Goal: Communication & Community: Answer question/provide support

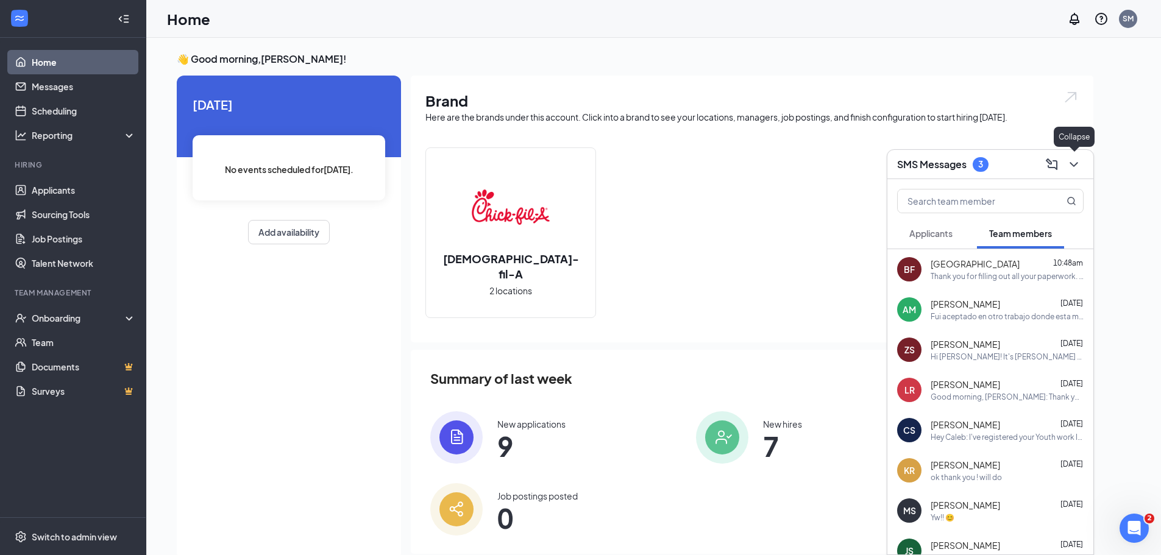
click at [1075, 160] on icon "ChevronDown" at bounding box center [1073, 164] width 15 height 15
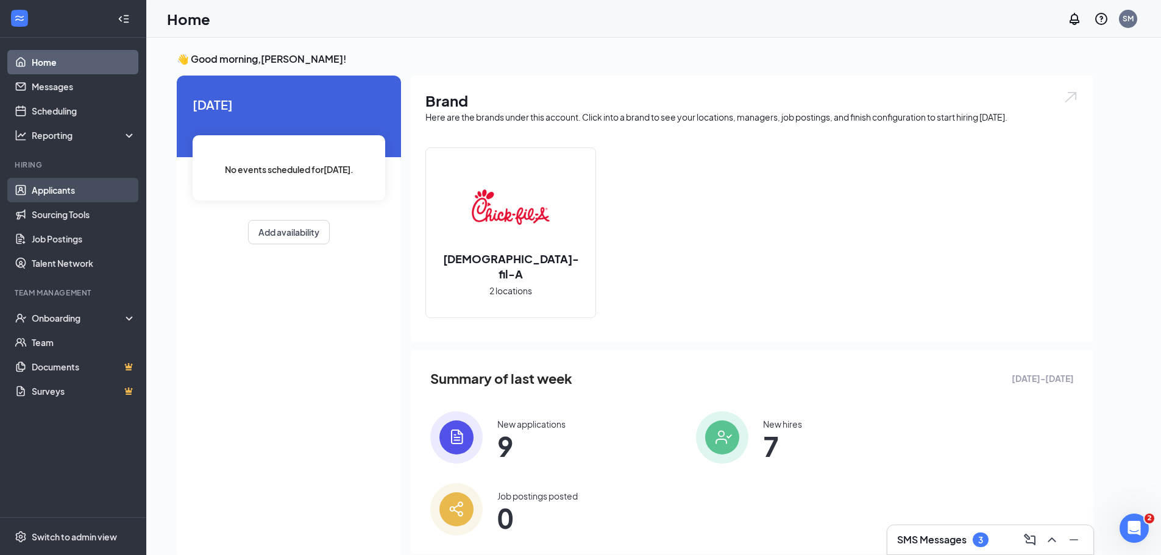
click at [71, 187] on link "Applicants" at bounding box center [84, 190] width 104 height 24
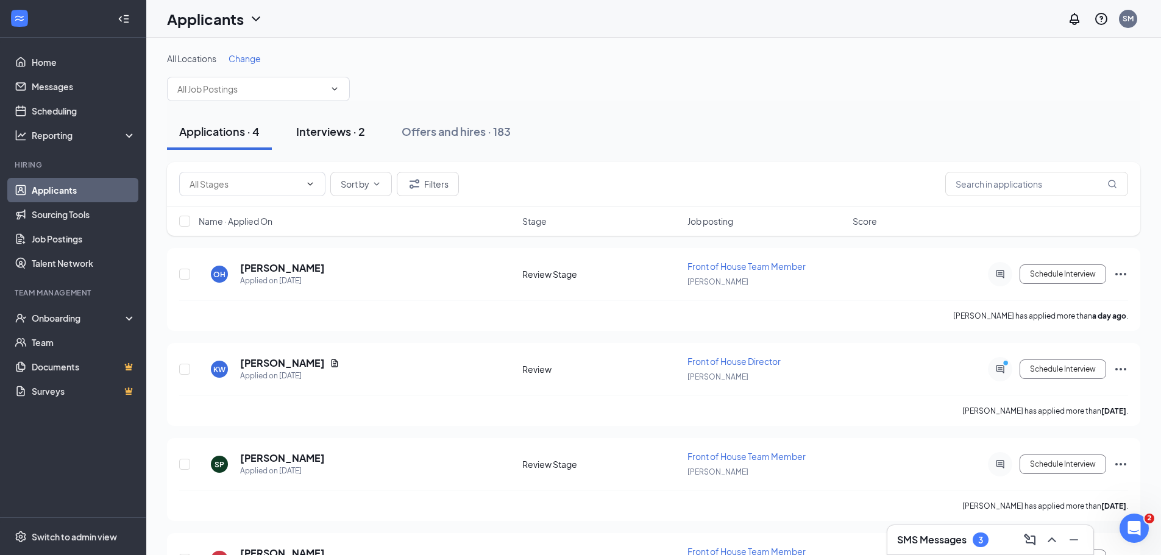
click at [338, 135] on div "Interviews · 2" at bounding box center [330, 131] width 69 height 15
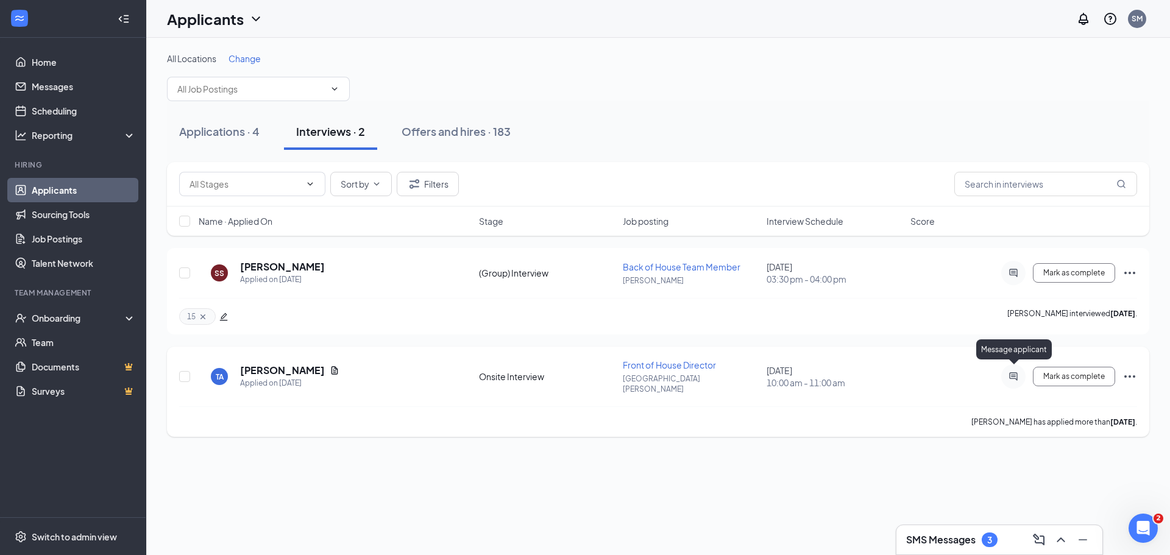
click at [1012, 372] on icon "ActiveChat" at bounding box center [1013, 376] width 8 height 8
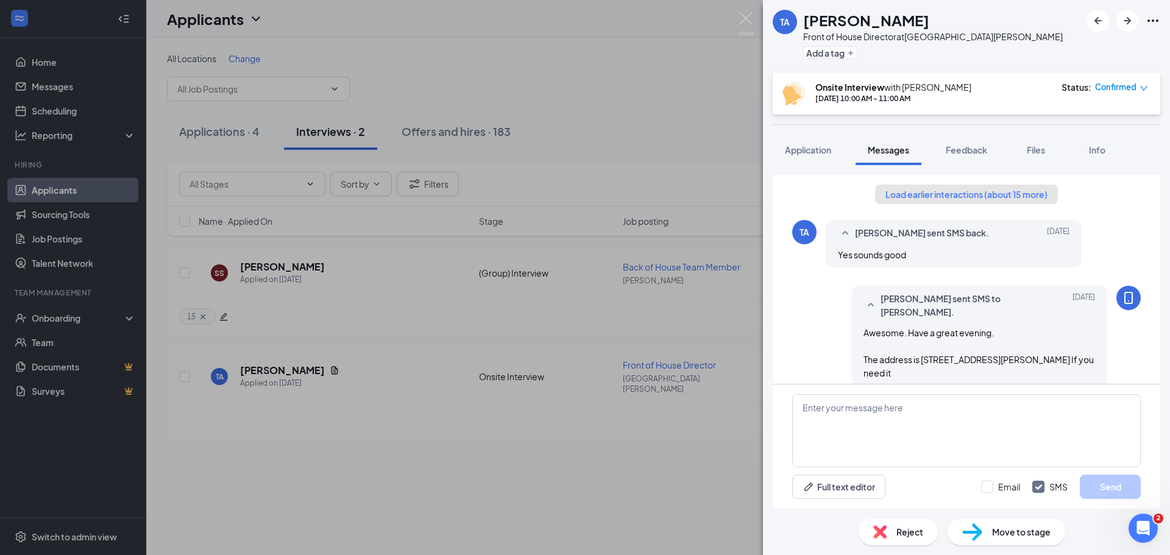
click at [958, 192] on button "Load earlier interactions (about 15 more)" at bounding box center [966, 194] width 183 height 19
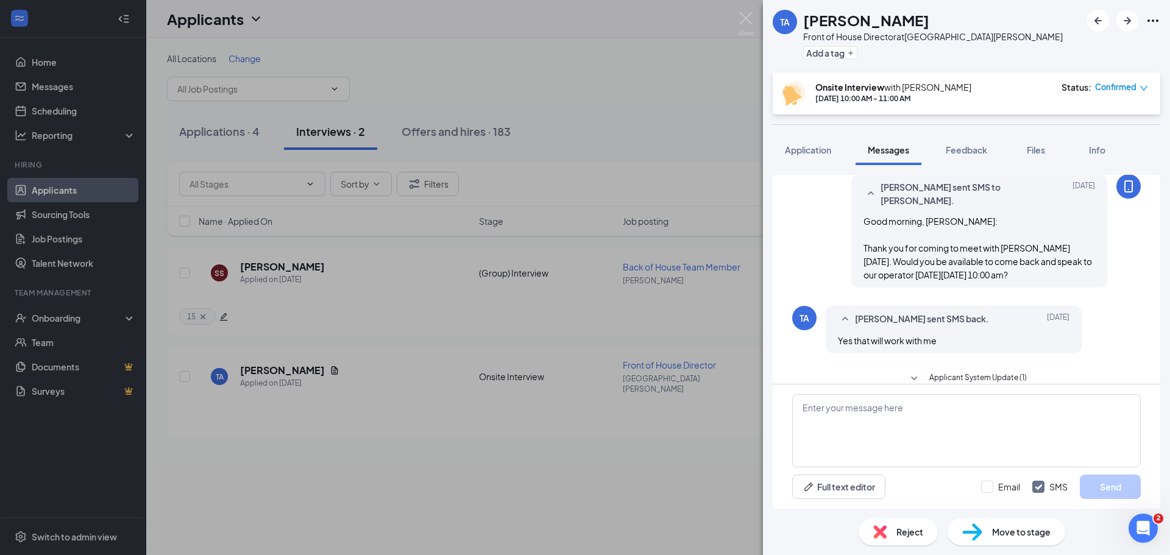
scroll to position [1463, 0]
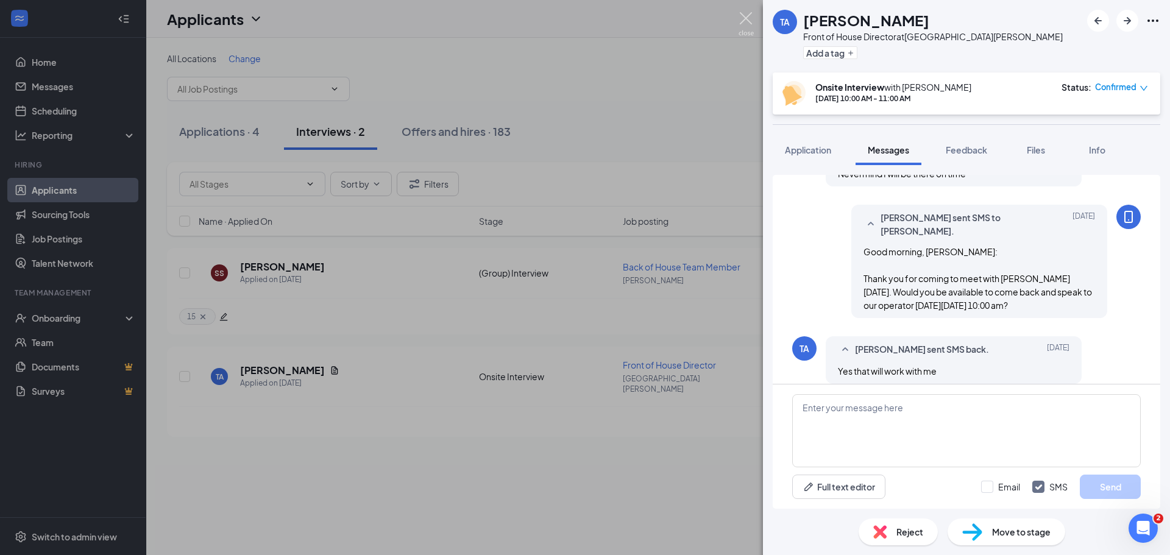
click at [746, 18] on img at bounding box center [745, 24] width 15 height 24
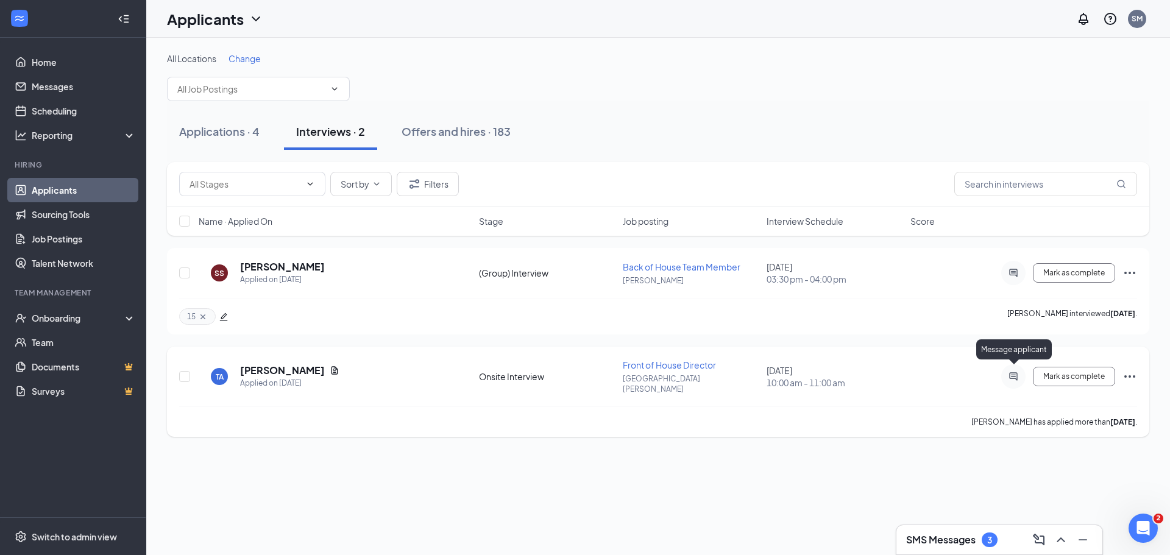
click at [1015, 373] on icon "ActiveChat" at bounding box center [1013, 377] width 15 height 10
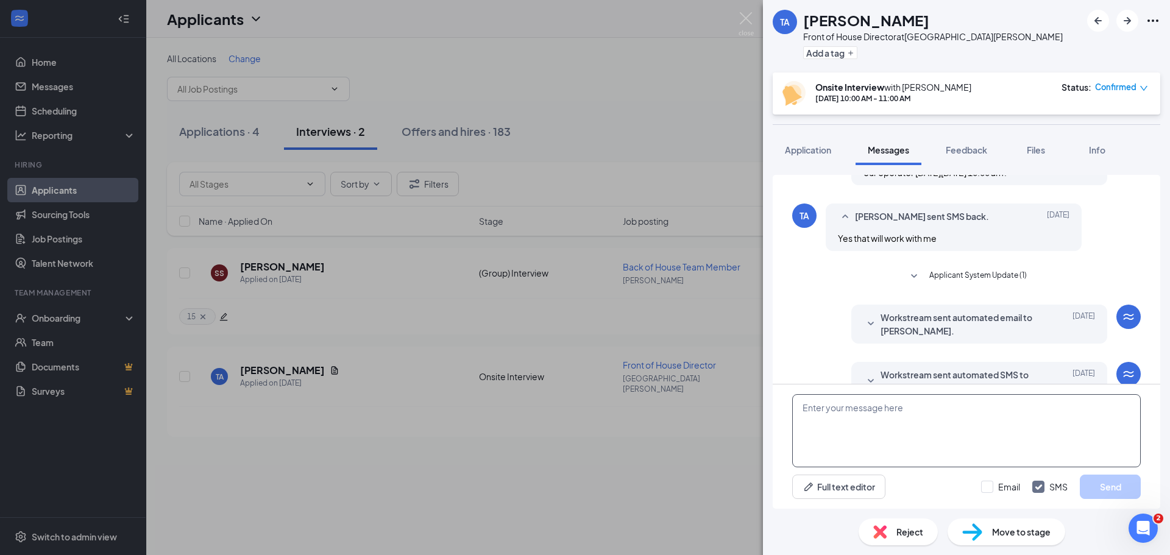
scroll to position [612, 0]
click at [899, 430] on textarea at bounding box center [966, 430] width 348 height 73
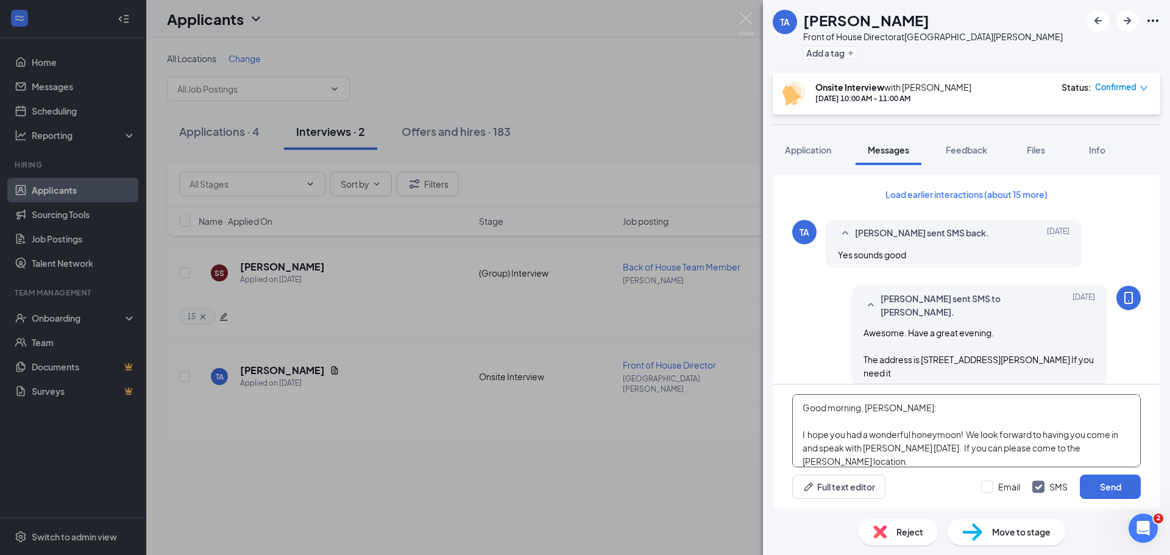
click at [1120, 449] on textarea "Good morning, [PERSON_NAME]: I hope you had a wonderful honeymoon! We look forw…" at bounding box center [966, 430] width 348 height 73
drag, startPoint x: 961, startPoint y: 448, endPoint x: 925, endPoint y: 450, distance: 36.0
click at [925, 450] on textarea "Good morning, [PERSON_NAME]: I hope you had a wonderful honeymoon! We look forw…" at bounding box center [966, 430] width 348 height 73
click at [1075, 447] on textarea "Good morning, [PERSON_NAME]: I hope you had a wonderful honeymoon! We look forw…" at bounding box center [966, 430] width 348 height 73
type textarea "Good morning, [PERSON_NAME]: I hope you had a wonderful honeymoon! We look forw…"
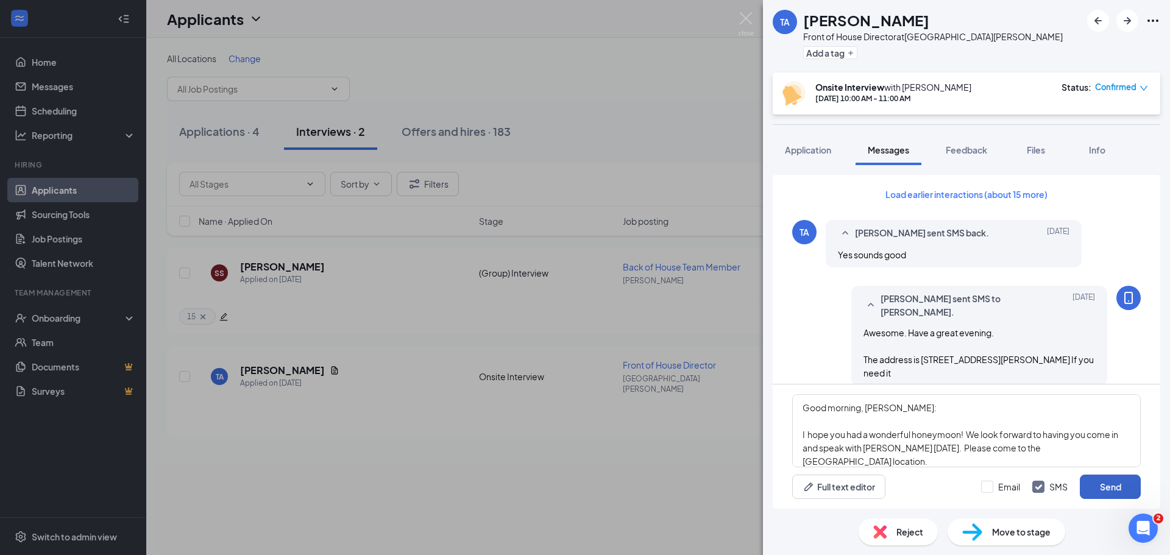
click at [1103, 493] on button "Send" at bounding box center [1110, 487] width 61 height 24
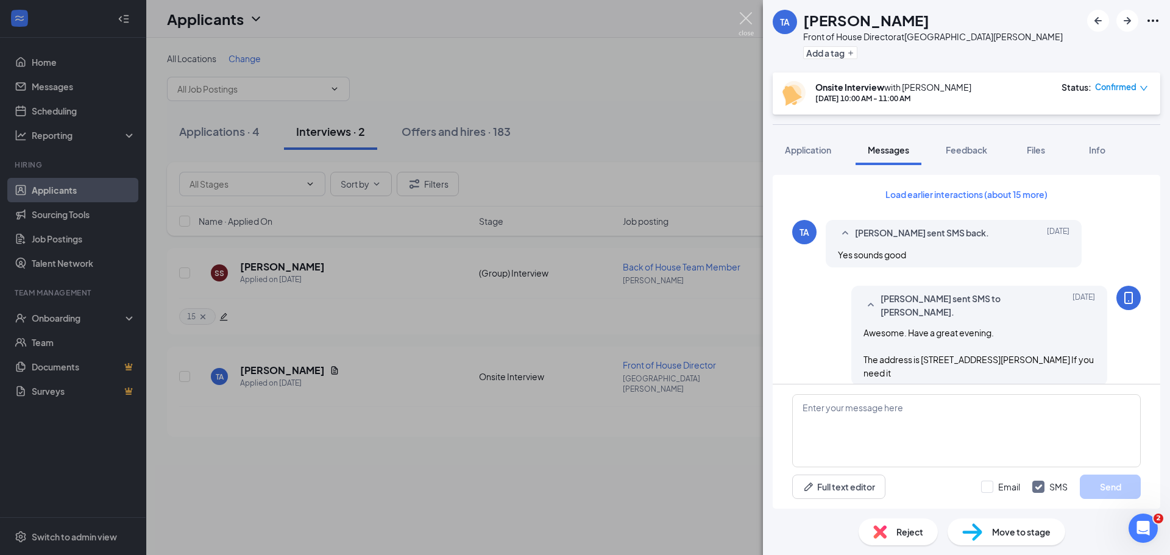
click at [750, 19] on img at bounding box center [745, 24] width 15 height 24
